Goal: Use online tool/utility: Utilize a website feature to perform a specific function

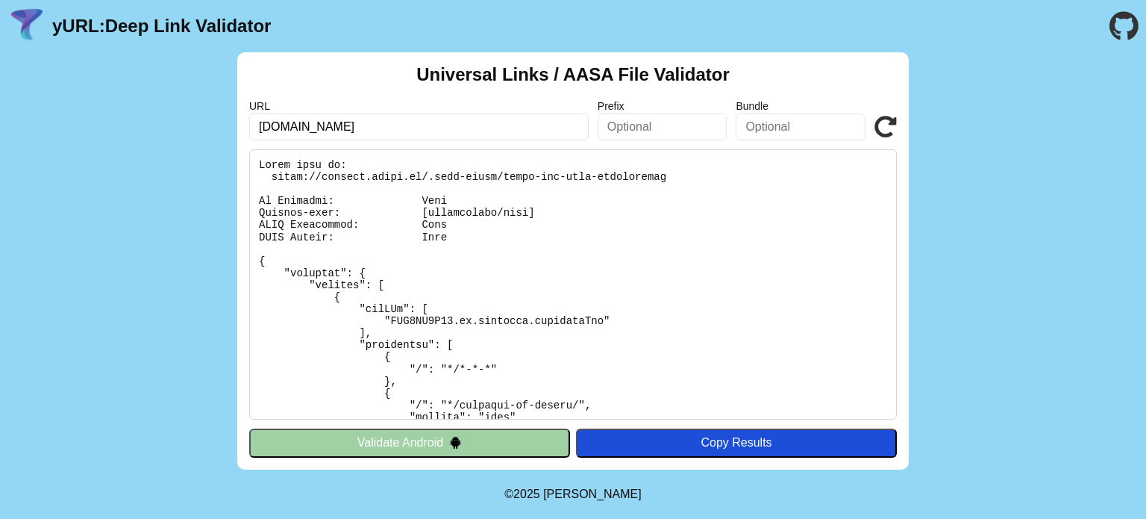
click at [315, 124] on input "weekend.knack.be" at bounding box center [418, 126] width 339 height 27
type input "[DOMAIN_NAME]"
click button "Validate" at bounding box center [0, 0] width 0 height 0
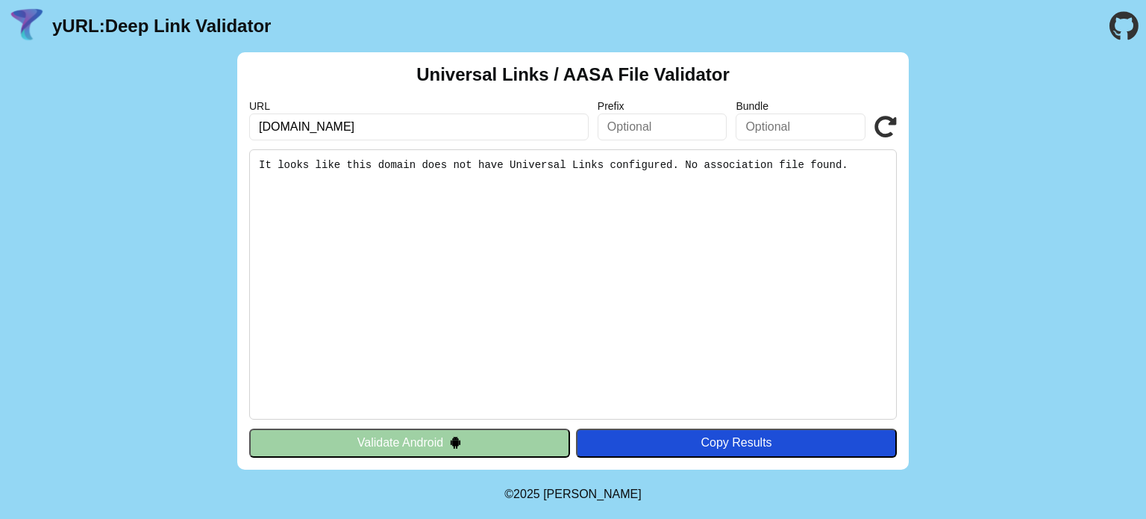
click at [483, 442] on button "Validate Android" at bounding box center [409, 442] width 321 height 28
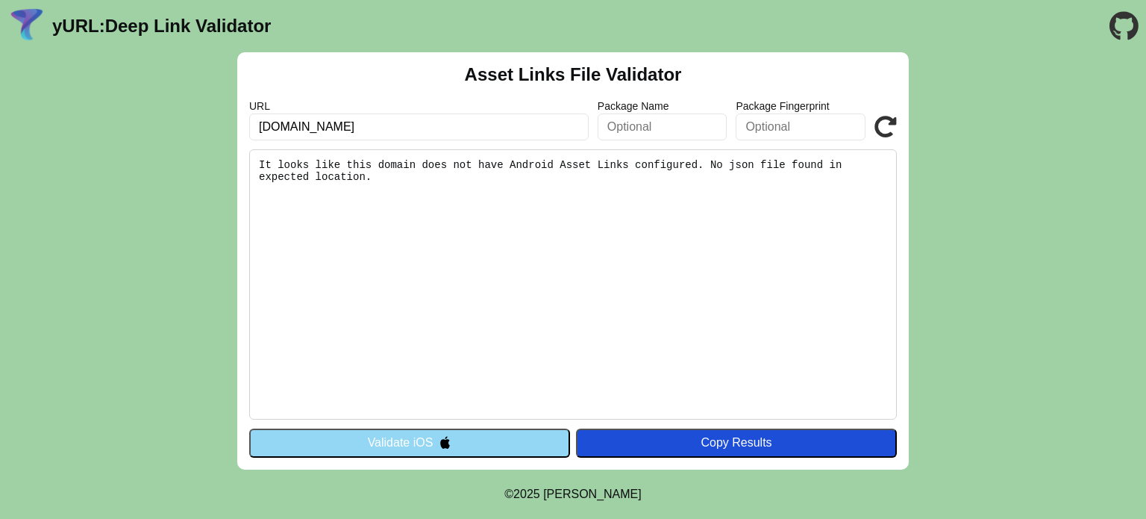
click at [483, 442] on button "Validate iOS" at bounding box center [409, 442] width 321 height 28
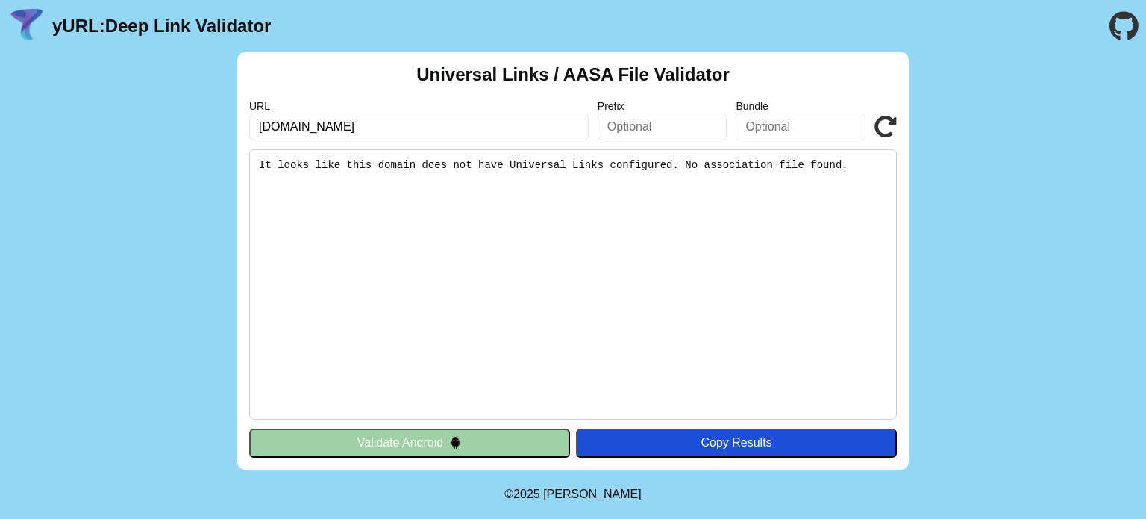
click at [483, 442] on button "Validate Android" at bounding box center [409, 442] width 321 height 28
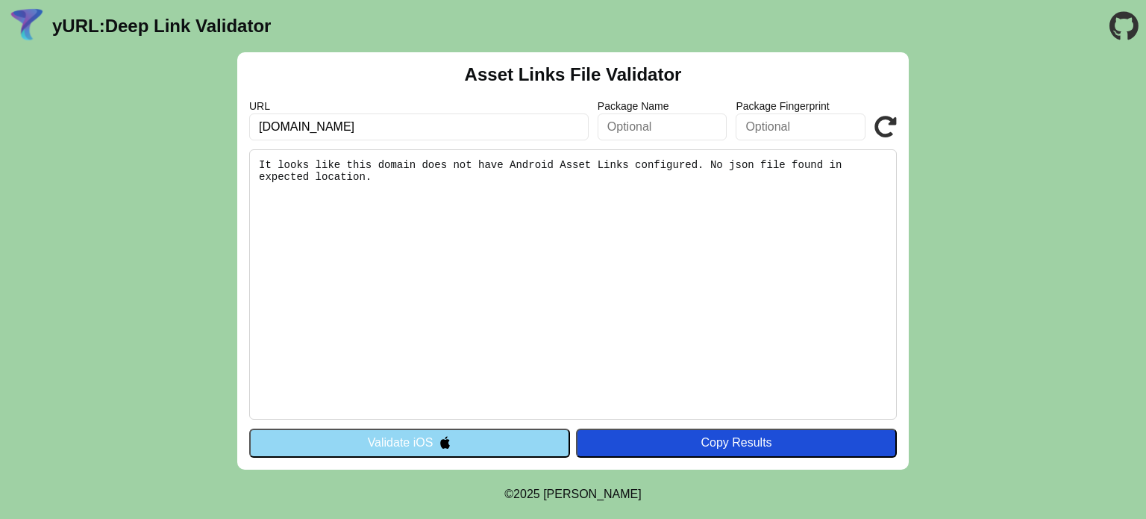
click at [483, 442] on button "Validate iOS" at bounding box center [409, 442] width 321 height 28
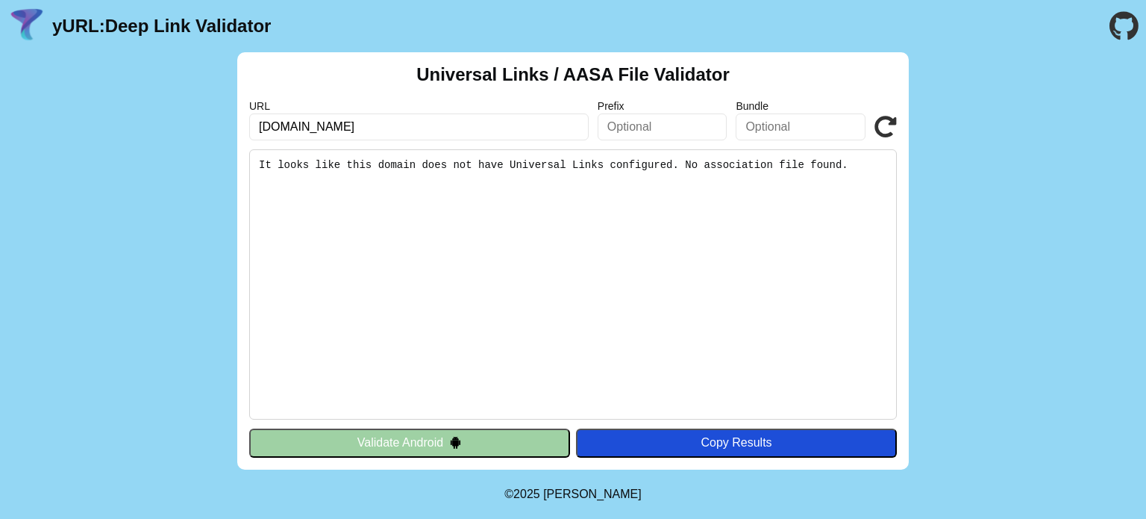
click at [483, 442] on button "Validate Android" at bounding box center [409, 442] width 321 height 28
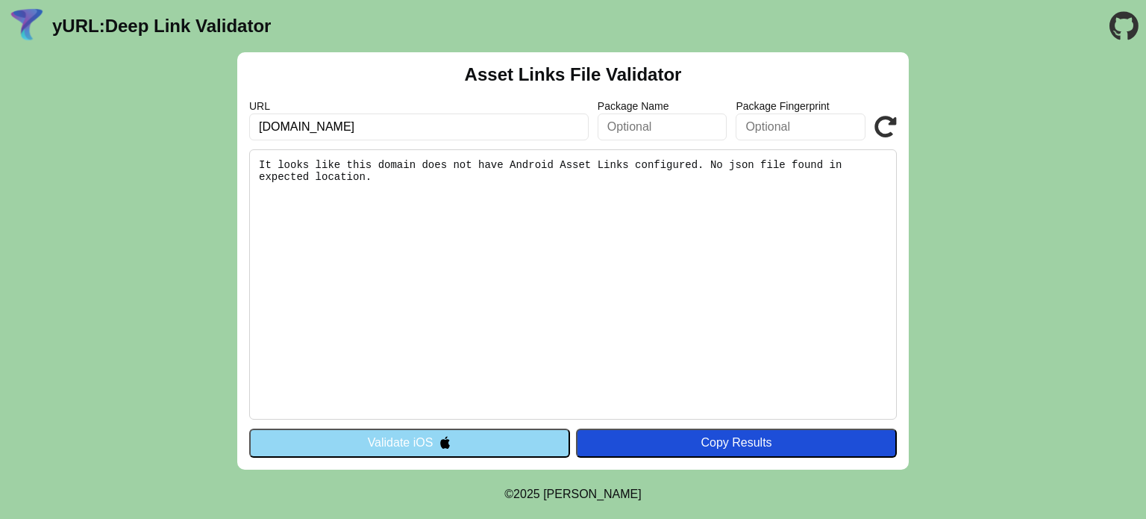
click at [483, 442] on button "Validate iOS" at bounding box center [409, 442] width 321 height 28
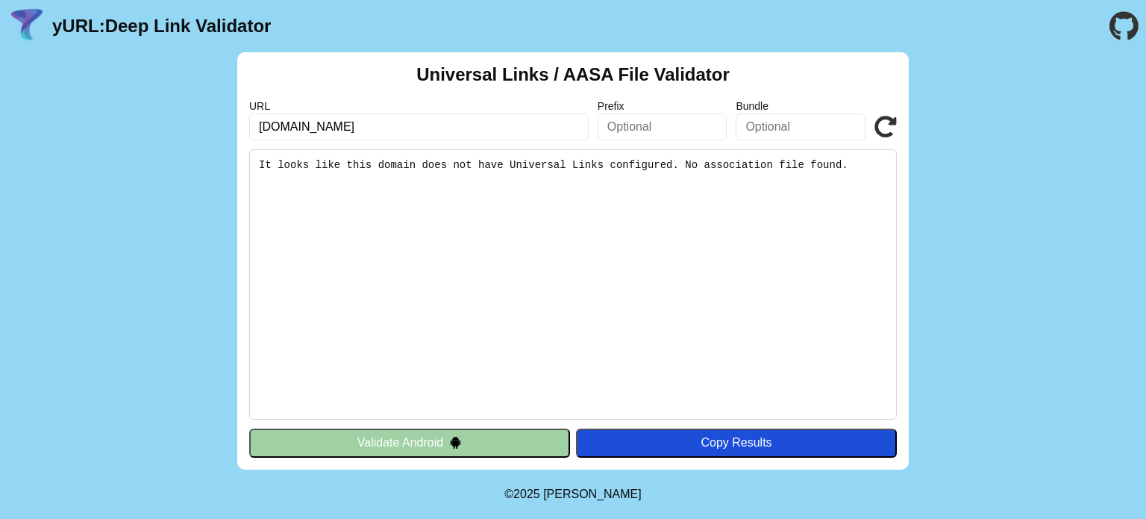
click at [483, 442] on button "Validate Android" at bounding box center [409, 442] width 321 height 28
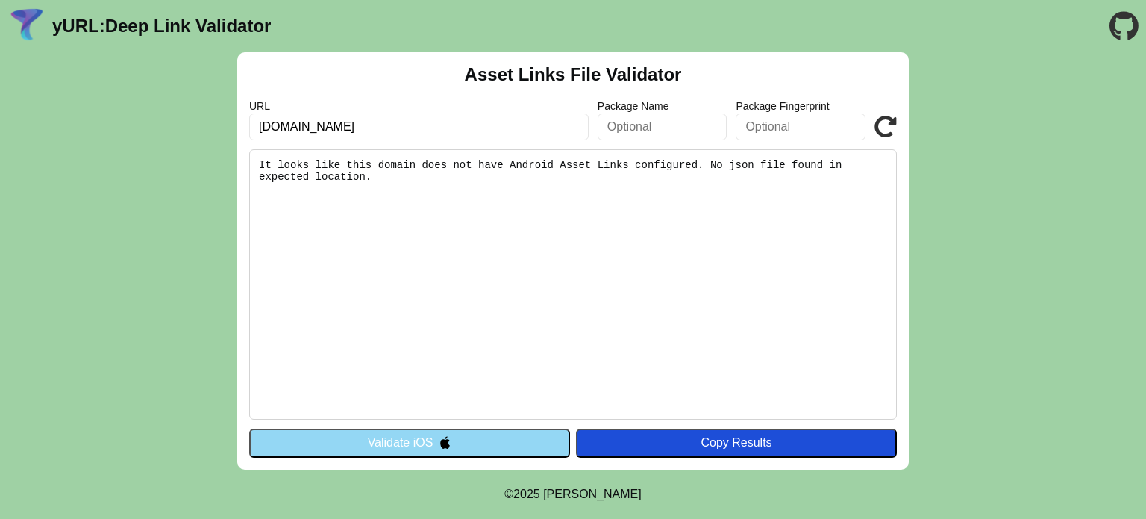
click at [483, 442] on button "Validate iOS" at bounding box center [409, 442] width 321 height 28
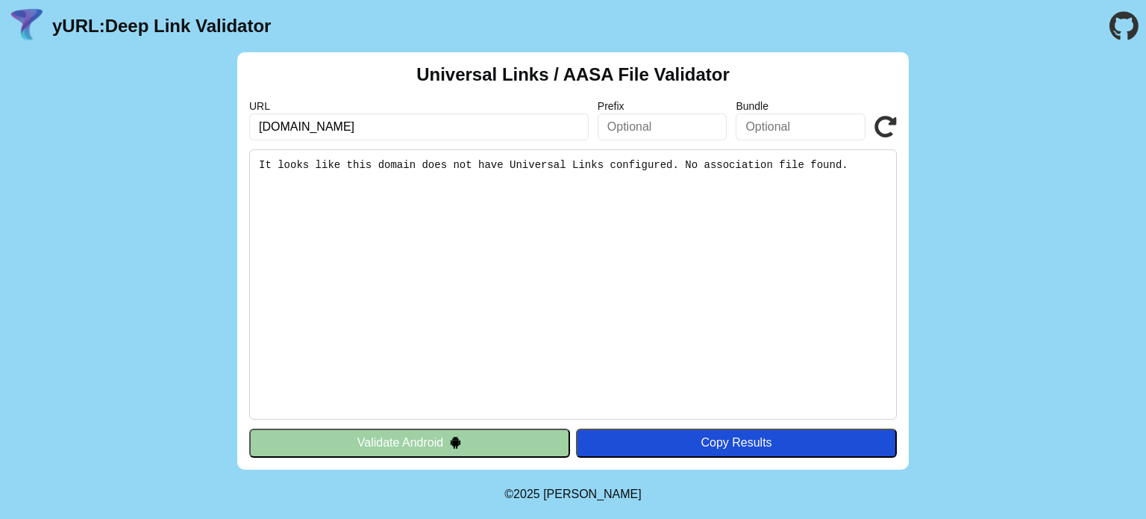
click at [483, 442] on button "Validate Android" at bounding box center [409, 442] width 321 height 28
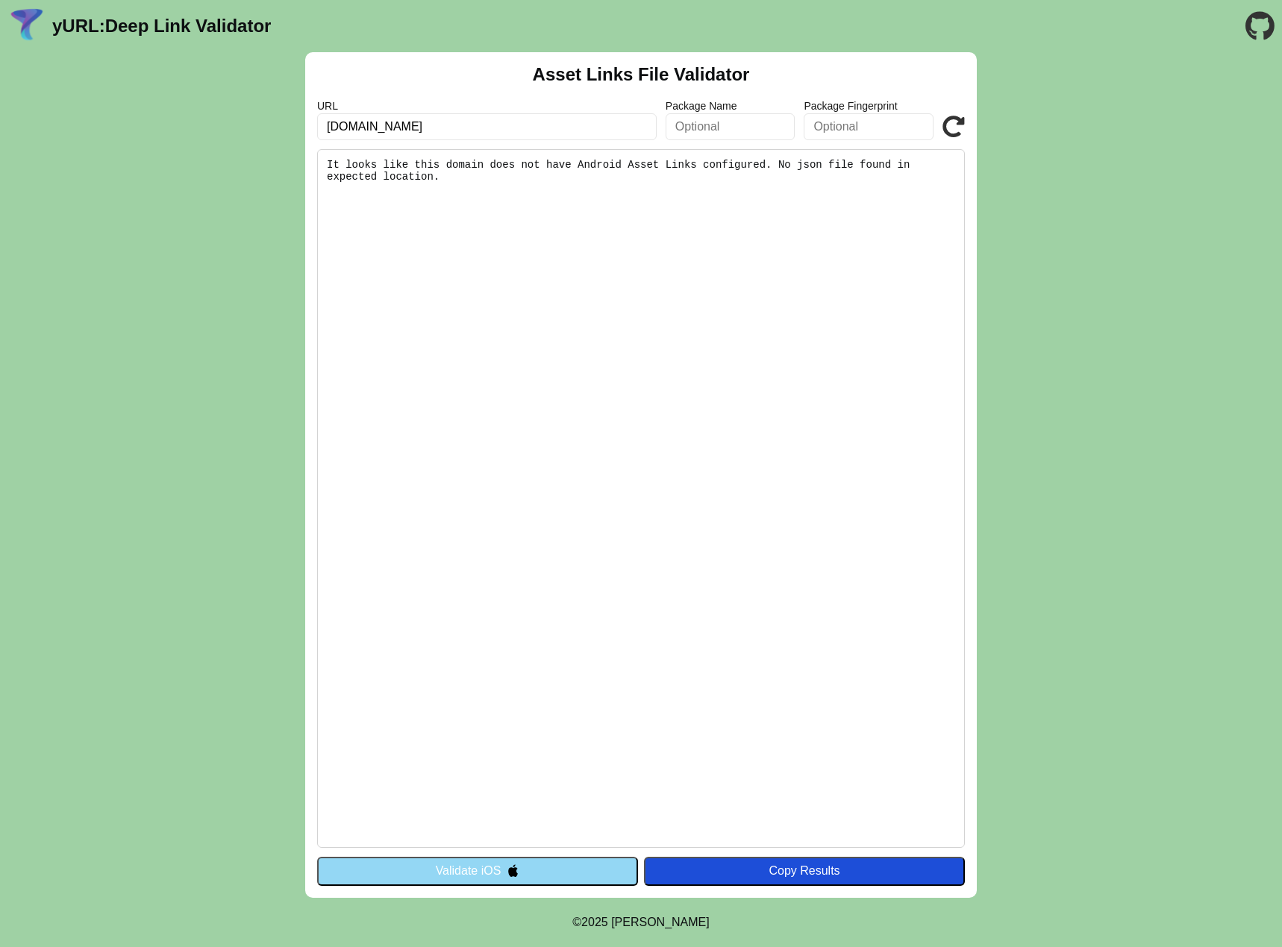
click at [480, 129] on input "[DOMAIN_NAME]" at bounding box center [486, 126] width 339 height 27
